Goal: Information Seeking & Learning: Learn about a topic

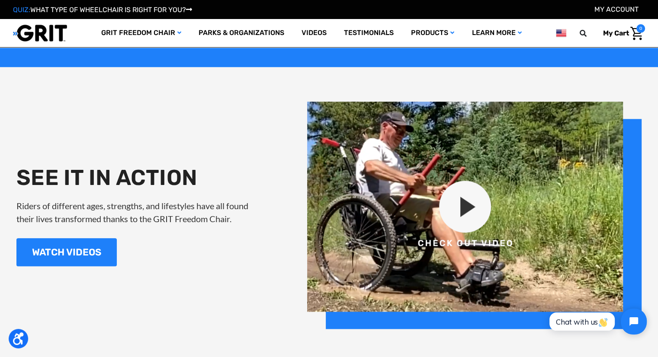
scroll to position [924, 0]
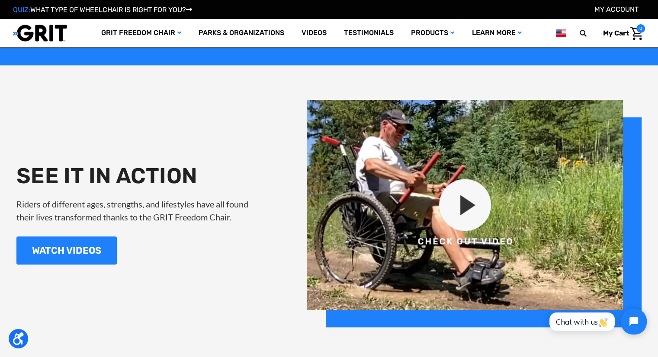
click at [467, 210] on img at bounding box center [474, 214] width 334 height 228
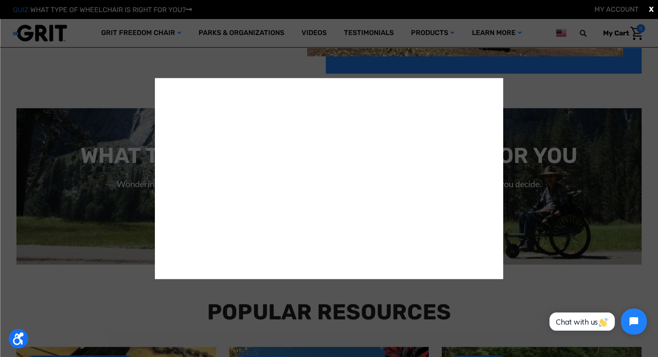
scroll to position [1178, 0]
click at [542, 276] on div "X" at bounding box center [329, 178] width 658 height 357
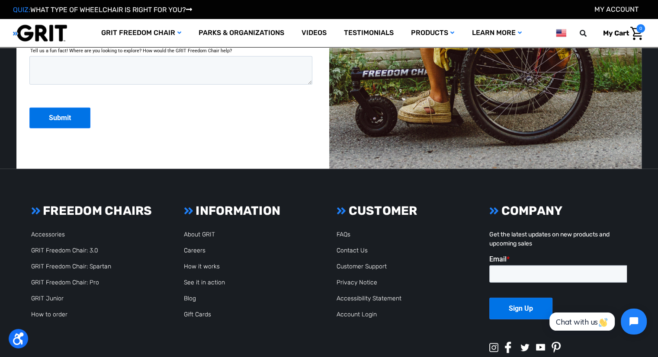
scroll to position [2276, 0]
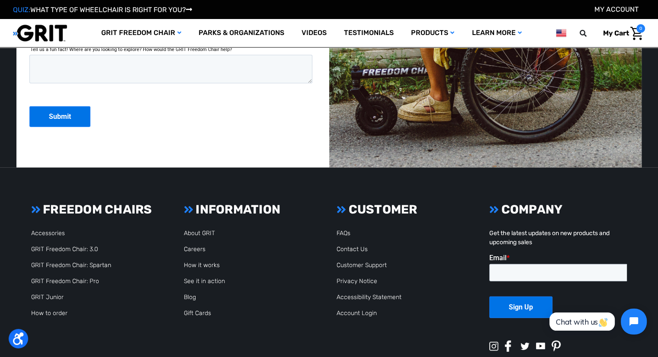
click at [211, 259] on ul "About GRIT Careers How it works See it in action Blog Gift Cards" at bounding box center [253, 273] width 138 height 89
click at [209, 263] on link "How it works" at bounding box center [202, 265] width 36 height 7
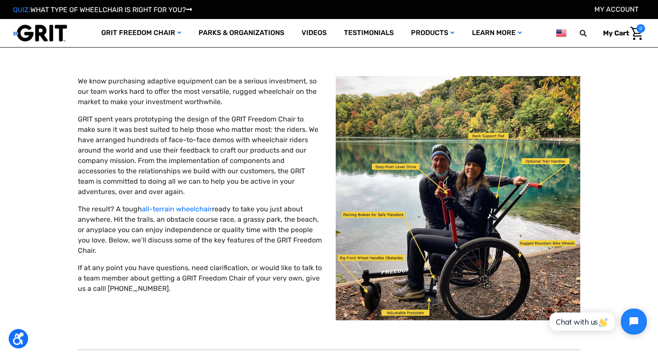
scroll to position [16, 0]
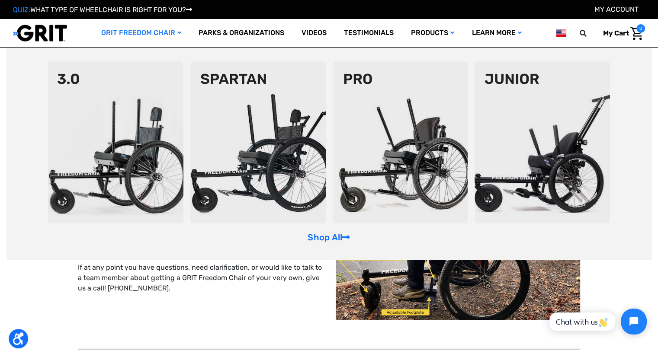
click at [498, 134] on img at bounding box center [541, 142] width 135 height 162
